Goal: Task Accomplishment & Management: Use online tool/utility

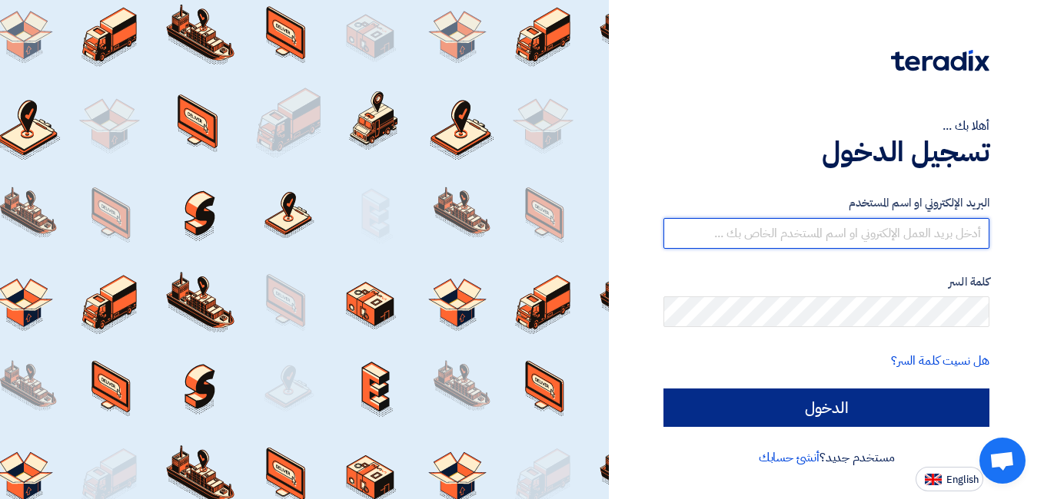
type input "[PERSON_NAME][EMAIL_ADDRESS][DOMAIN_NAME]"
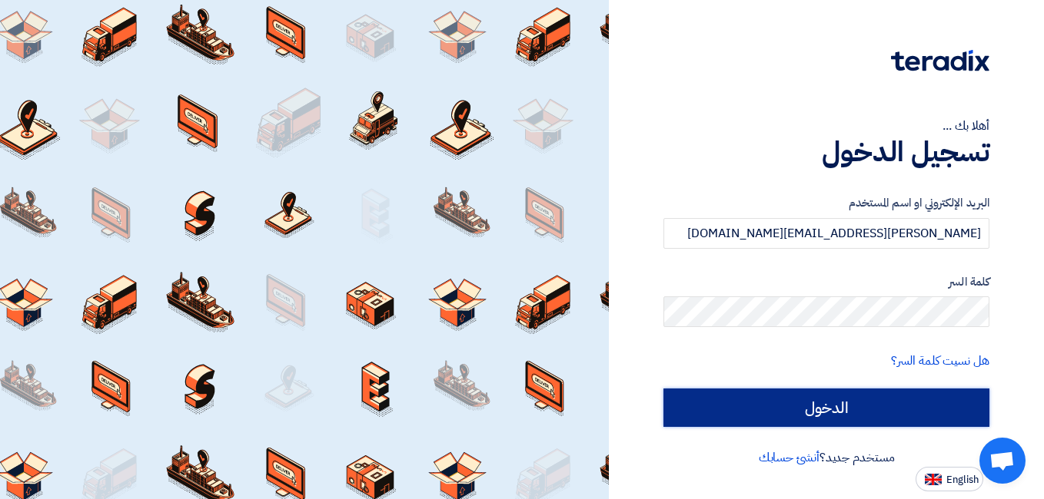
click at [841, 411] on input "الدخول" at bounding box center [826, 408] width 326 height 38
type input "Sign in"
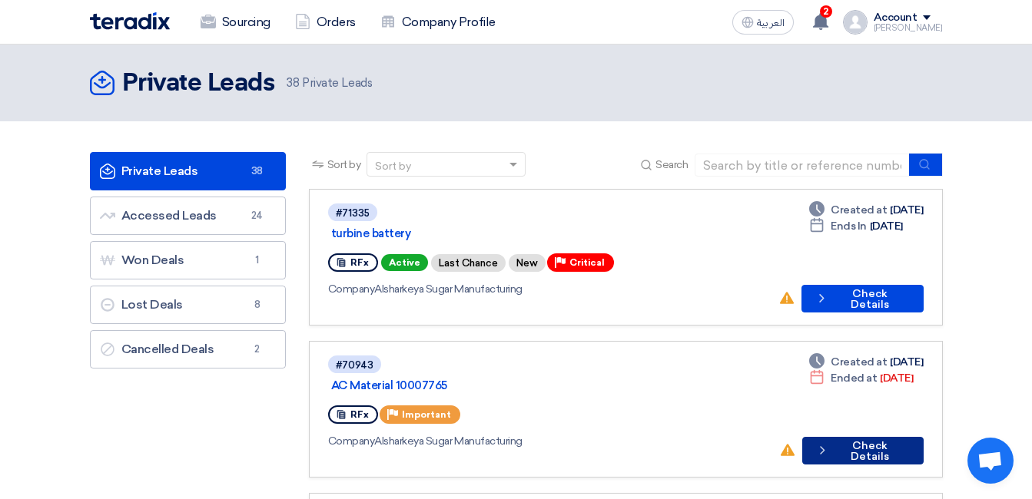
click at [845, 437] on button "Check details Check Details" at bounding box center [862, 451] width 121 height 28
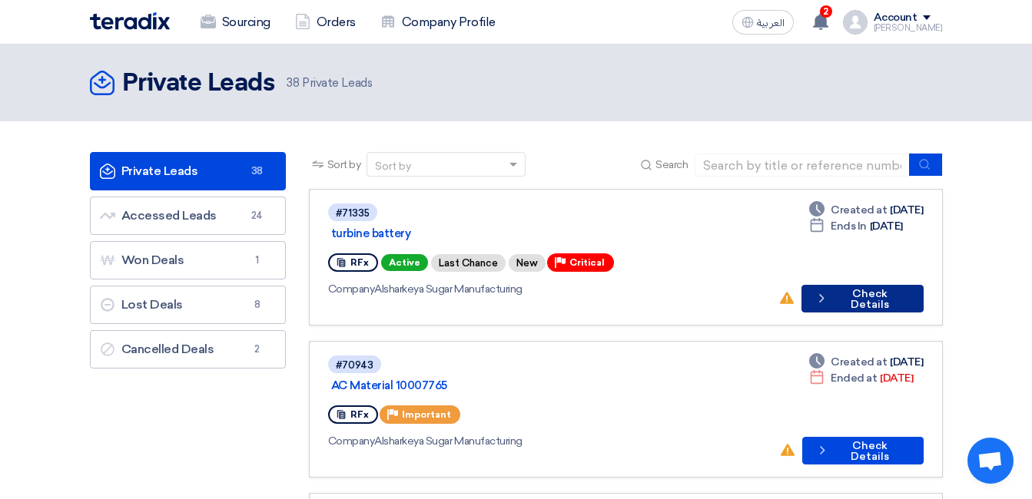
click at [867, 285] on button "Check details Check Details" at bounding box center [861, 299] width 121 height 28
